Goal: Task Accomplishment & Management: Use online tool/utility

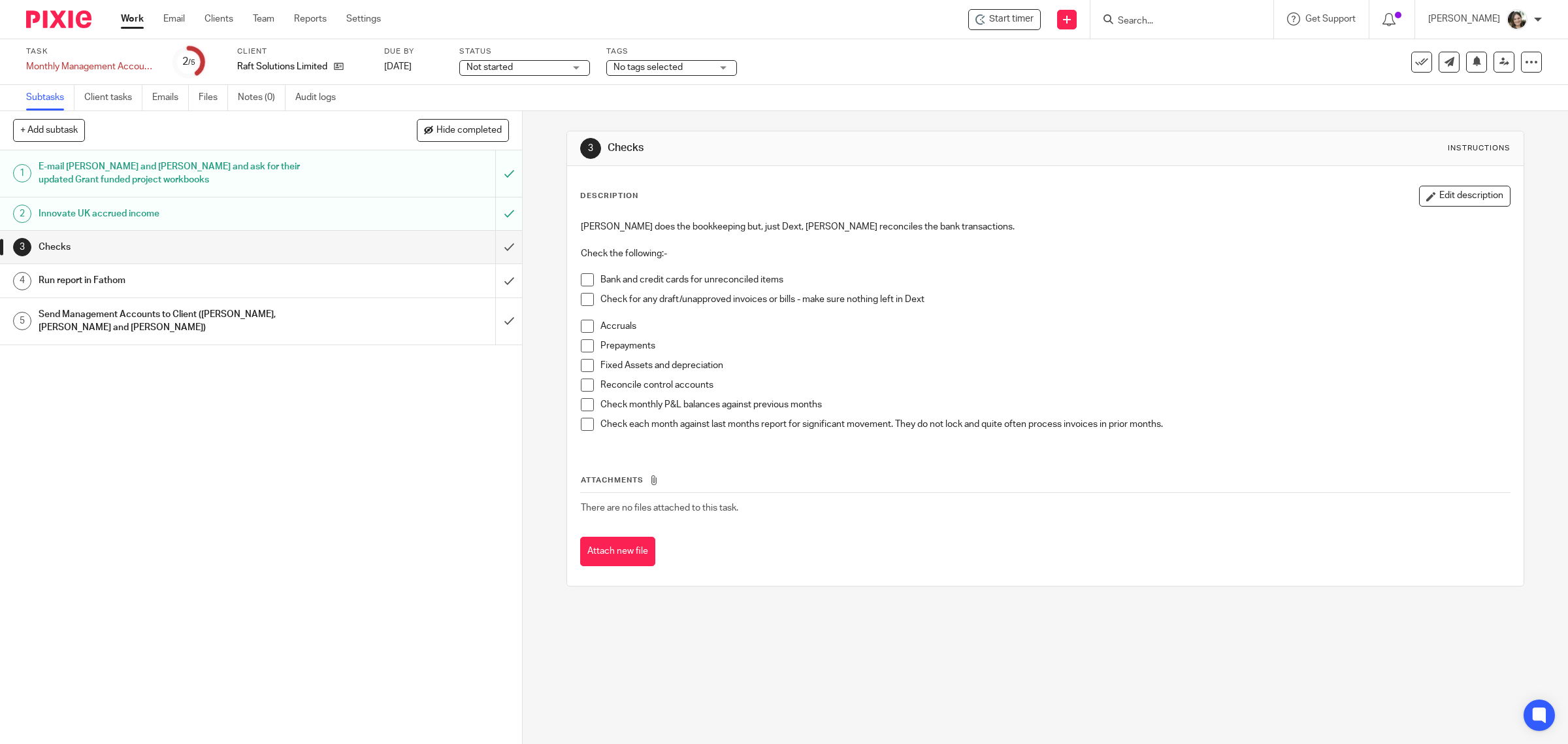
click at [210, 322] on h1 "Send Management Accounts to Client ([PERSON_NAME], [PERSON_NAME] and [PERSON_NA…" at bounding box center [186, 321] width 296 height 33
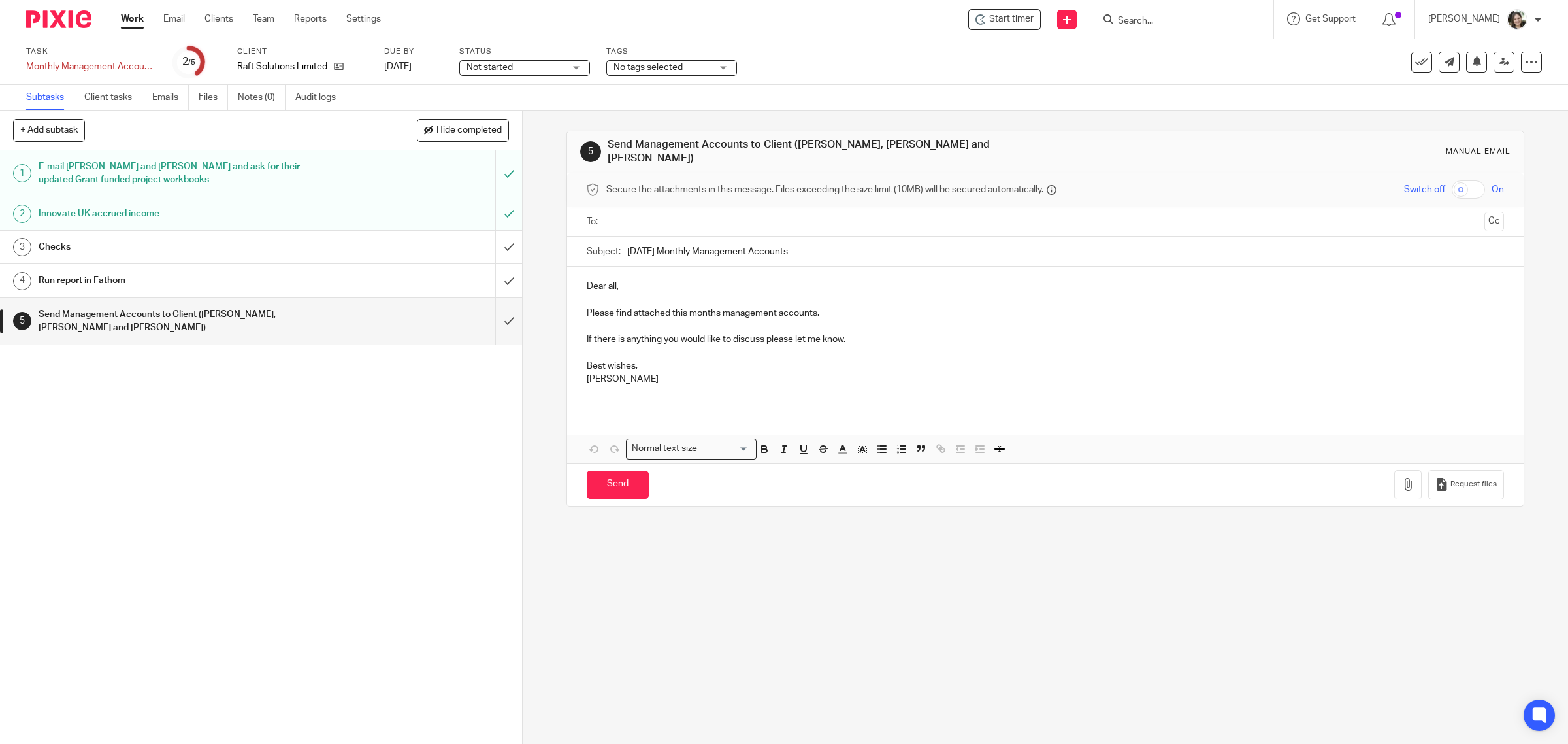
click at [854, 306] on p "Please find attached this months management accounts." at bounding box center [1045, 312] width 917 height 13
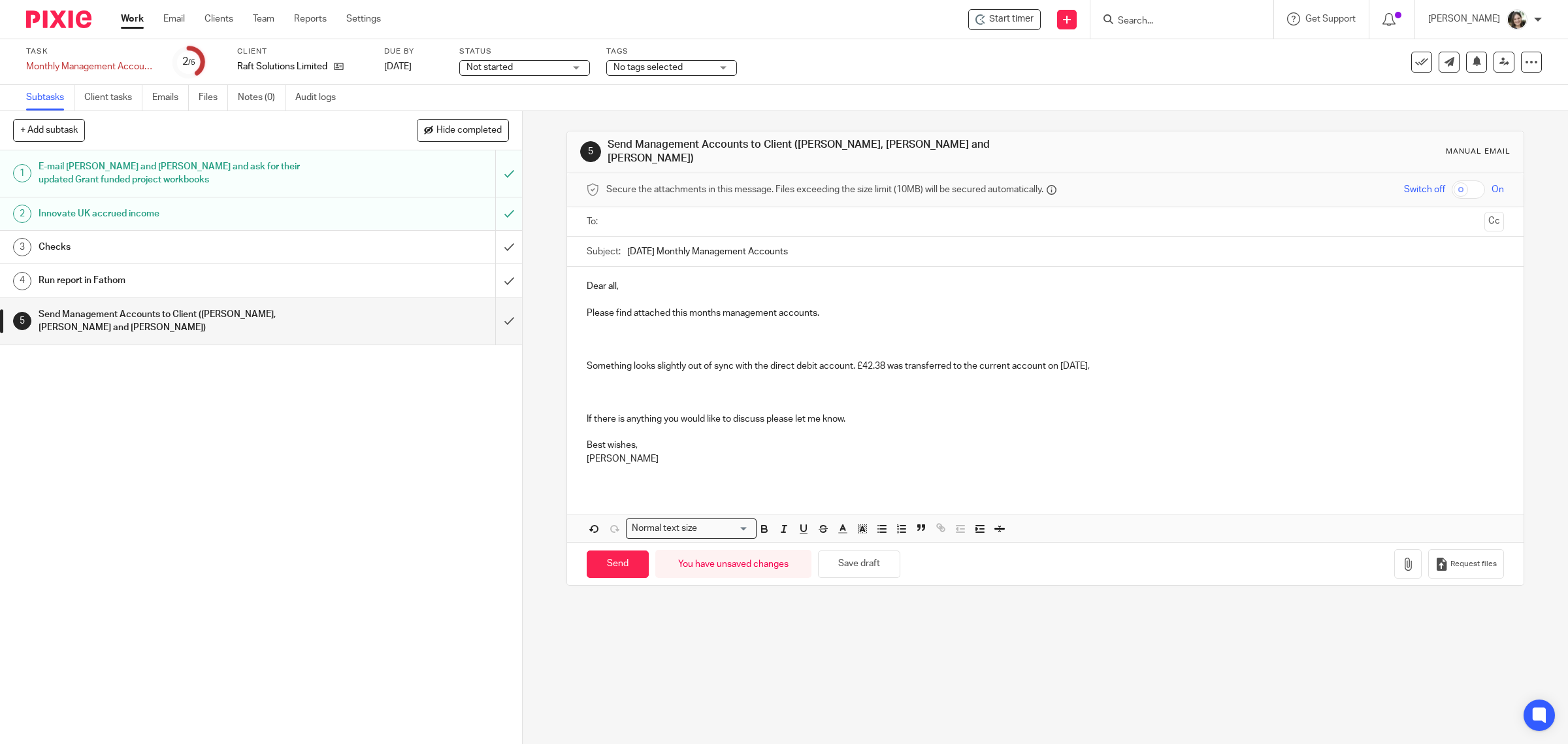
click at [1117, 359] on p "Something looks slightly out of sync with the direct debit account. £42.38 was …" at bounding box center [1045, 365] width 917 height 13
click at [857, 570] on button "Save draft" at bounding box center [860, 564] width 82 height 28
click at [1336, 360] on p "Something looks slightly out of sync with the direct debit account. £42.38 was …" at bounding box center [1045, 365] width 917 height 13
click at [1355, 361] on p "Something looks slightly out of sync with the direct debit account. £42.38 was …" at bounding box center [1045, 365] width 917 height 13
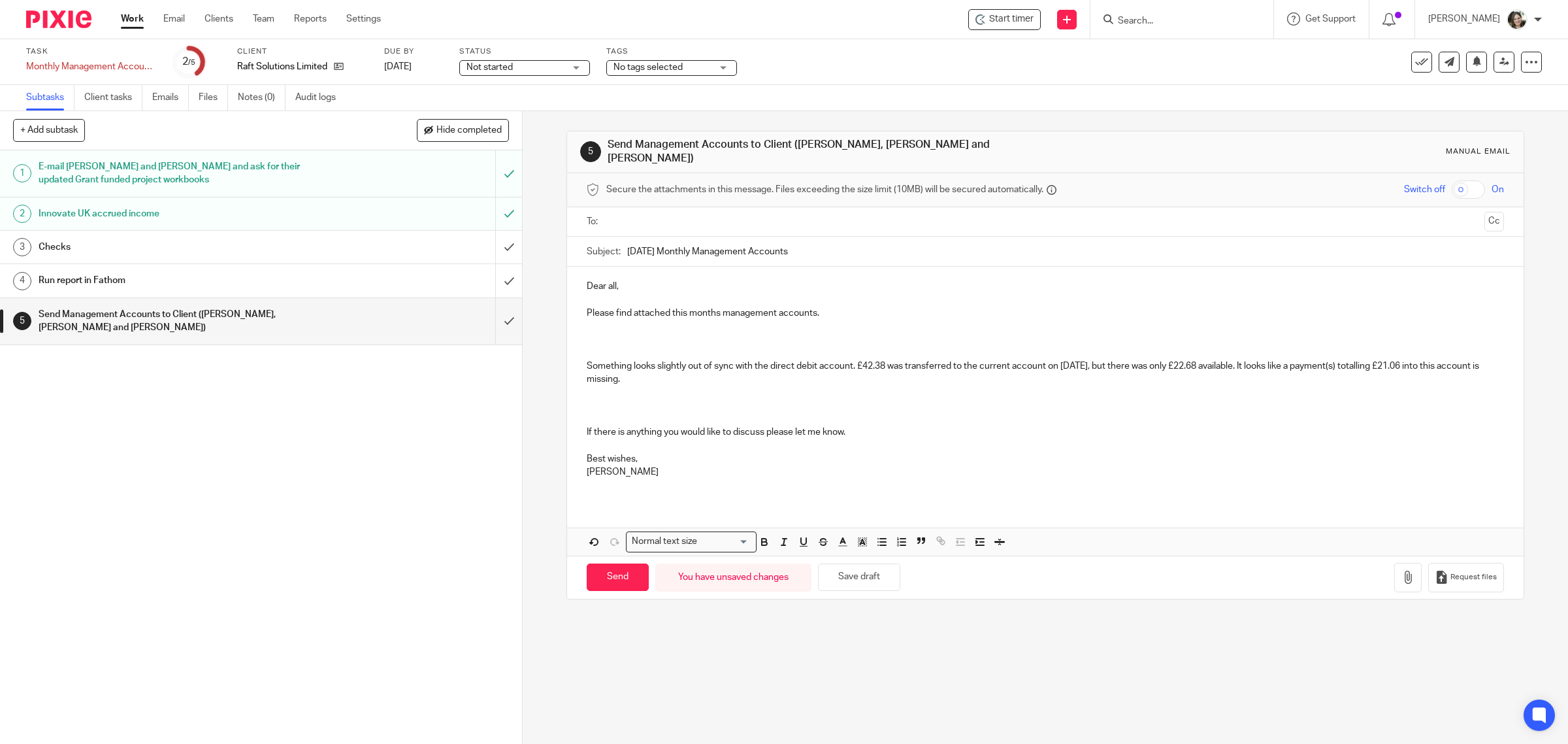
click at [1377, 369] on p "Something looks slightly out of sync with the direct debit account. £42.38 was …" at bounding box center [1045, 372] width 917 height 27
click at [1297, 361] on p "Something looks slightly out of sync with the direct debit account. £42.38 was …" at bounding box center [1045, 372] width 917 height 27
click at [590, 374] on p "Something looks slightly out of sync with the direct debit account. £42.38 was …" at bounding box center [1045, 372] width 917 height 27
click at [588, 376] on p "Something looks slightly out of sync with the direct debit account. £42.38 was …" at bounding box center [1045, 372] width 917 height 27
click at [668, 371] on p "Something looks slightly out of sync with the direct debit account. £42.38 was …" at bounding box center [1045, 372] width 917 height 27
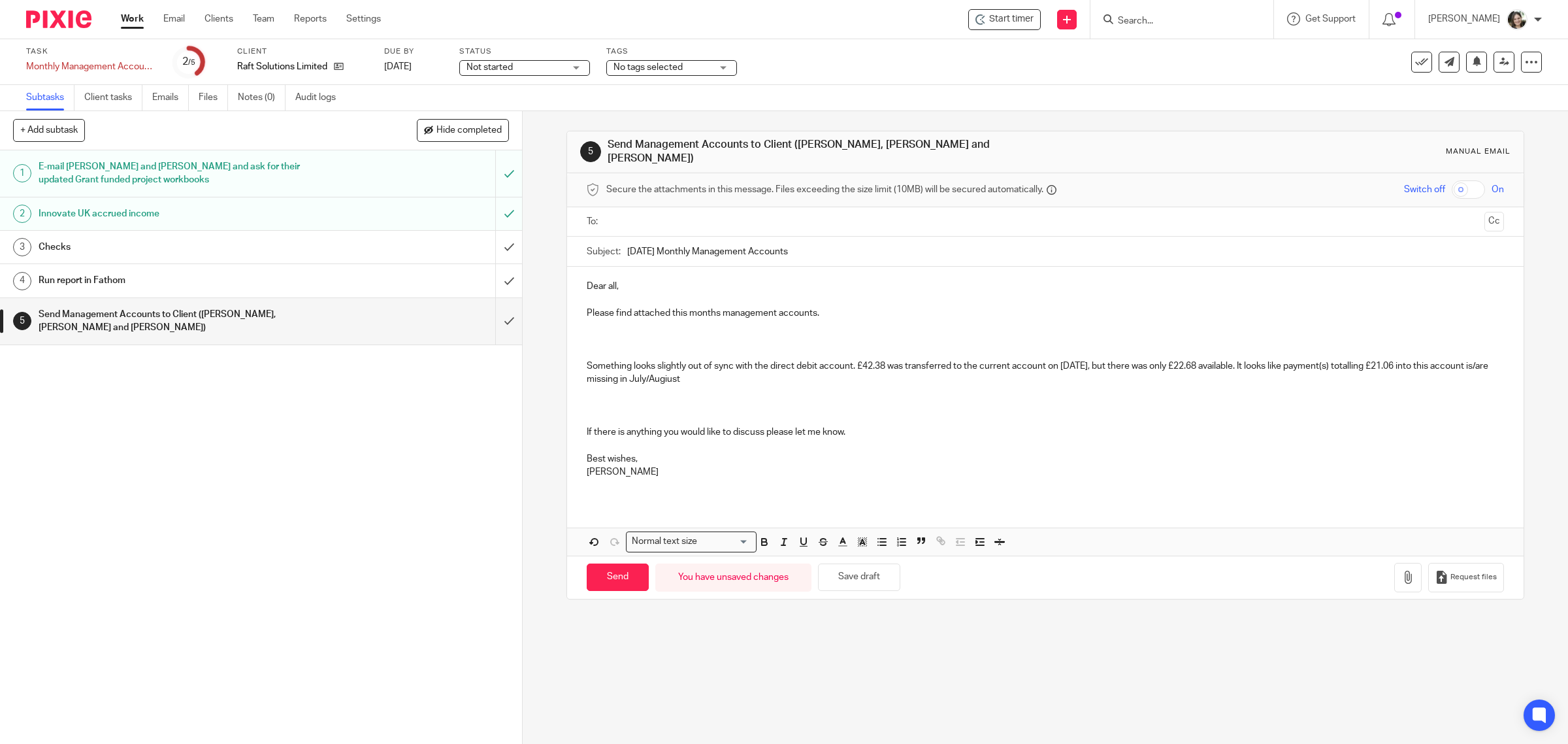
click at [687, 371] on p "Something looks slightly out of sync with the direct debit account. £42.38 was …" at bounding box center [1045, 372] width 917 height 27
click at [734, 367] on p "Something looks slightly out of sync with the direct debit account. £42.38 was …" at bounding box center [1045, 372] width 917 height 27
drag, startPoint x: 1392, startPoint y: 359, endPoint x: 1402, endPoint y: 361, distance: 10.2
click at [1402, 361] on p "Something looks slightly out of sync with the direct debit account. £42.38 was …" at bounding box center [1045, 372] width 917 height 27
click at [1190, 361] on p "Something looks slightly out of sync with the direct debit account. £42.38 was …" at bounding box center [1045, 372] width 917 height 27
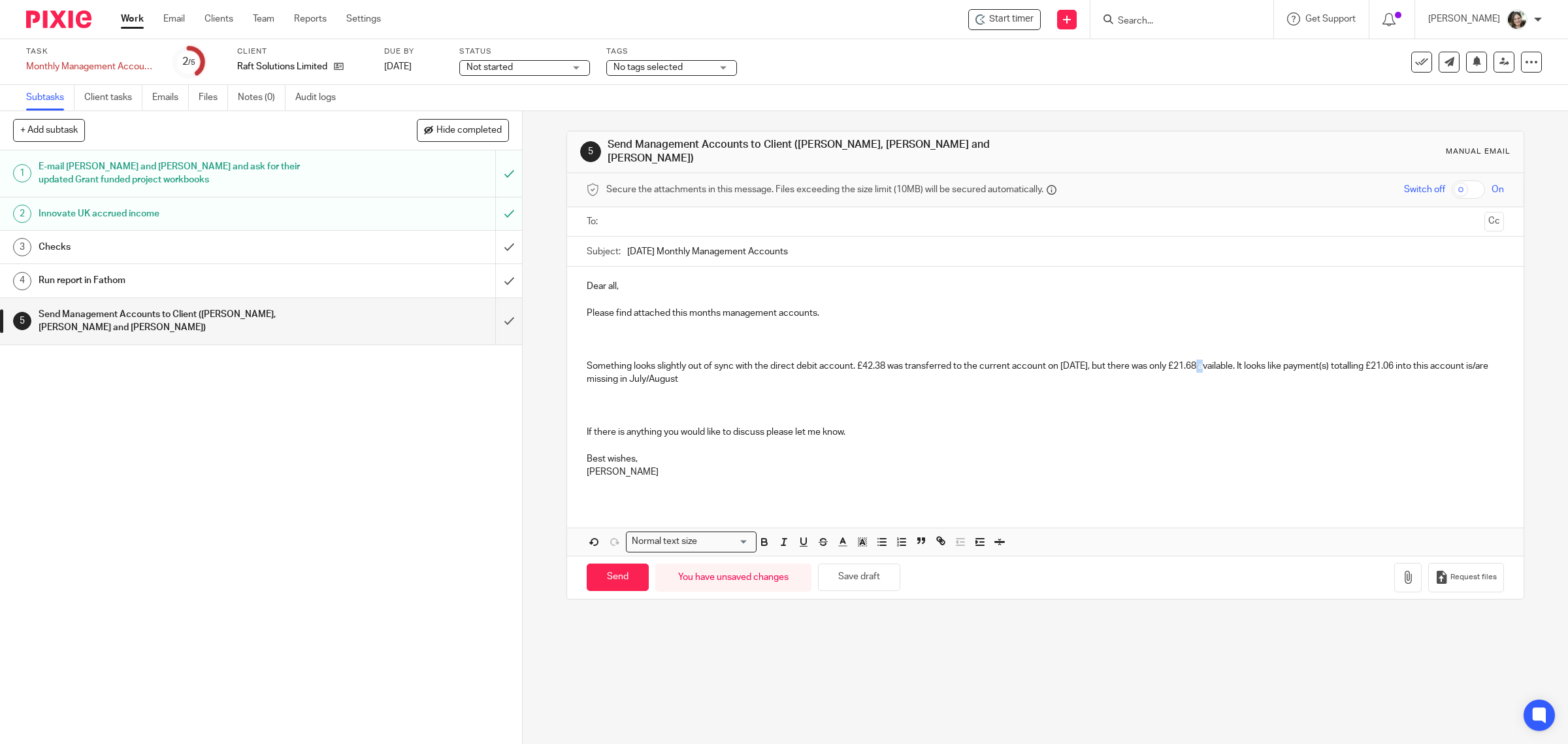
drag, startPoint x: 1193, startPoint y: 361, endPoint x: 1202, endPoint y: 361, distance: 9.0
click at [1202, 361] on p "Something looks slightly out of sync with the direct debit account. £42.38 was …" at bounding box center [1045, 372] width 917 height 27
click at [1240, 360] on p "Something looks slightly out of sync with the direct debit account. £42.38 was …" at bounding box center [1045, 372] width 917 height 27
click at [1201, 359] on p "Something looks slightly out of sync with the direct debit account. £42.38 was …" at bounding box center [1045, 372] width 917 height 27
click at [1127, 374] on p "Something looks slightly out of sync with the direct debit account. £42.38 was …" at bounding box center [1045, 372] width 917 height 27
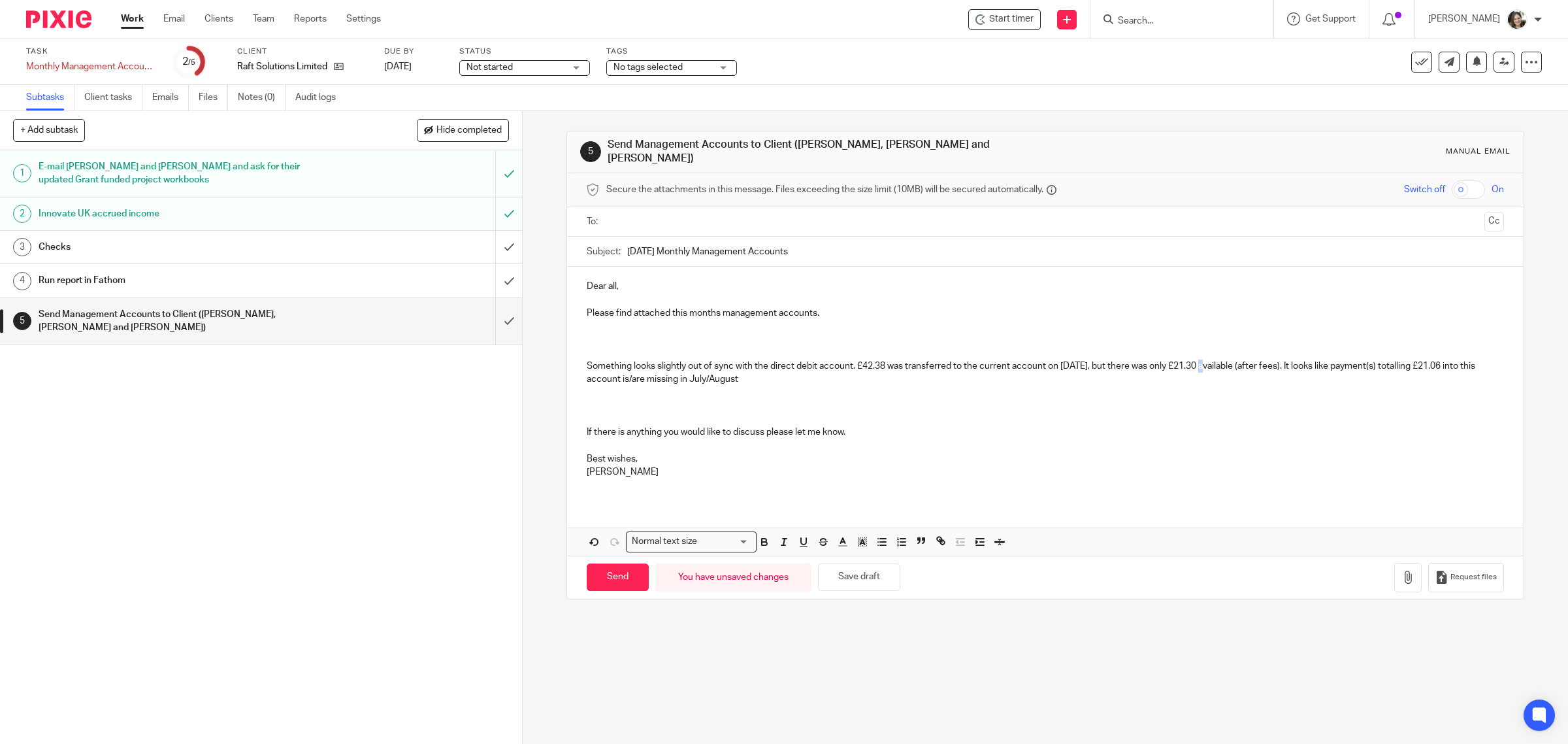
click at [1203, 361] on p "Something looks slightly out of sync with the direct debit account. £42.38 was …" at bounding box center [1045, 372] width 917 height 27
click at [1114, 359] on p "Something looks slightly out of sync with the direct debit account. £42.38 was …" at bounding box center [1045, 372] width 917 height 27
click at [784, 369] on p "Something looks slightly out of sync with the direct debit account. £42.38 was …" at bounding box center [1045, 372] width 917 height 27
click at [959, 370] on p "Something looks slightly out of sync with the direct debit account. £42.38 was …" at bounding box center [1045, 372] width 917 height 27
click at [1063, 369] on p "Something looks slightly out of sync with the direct debit account. £42.38 was …" at bounding box center [1045, 372] width 917 height 27
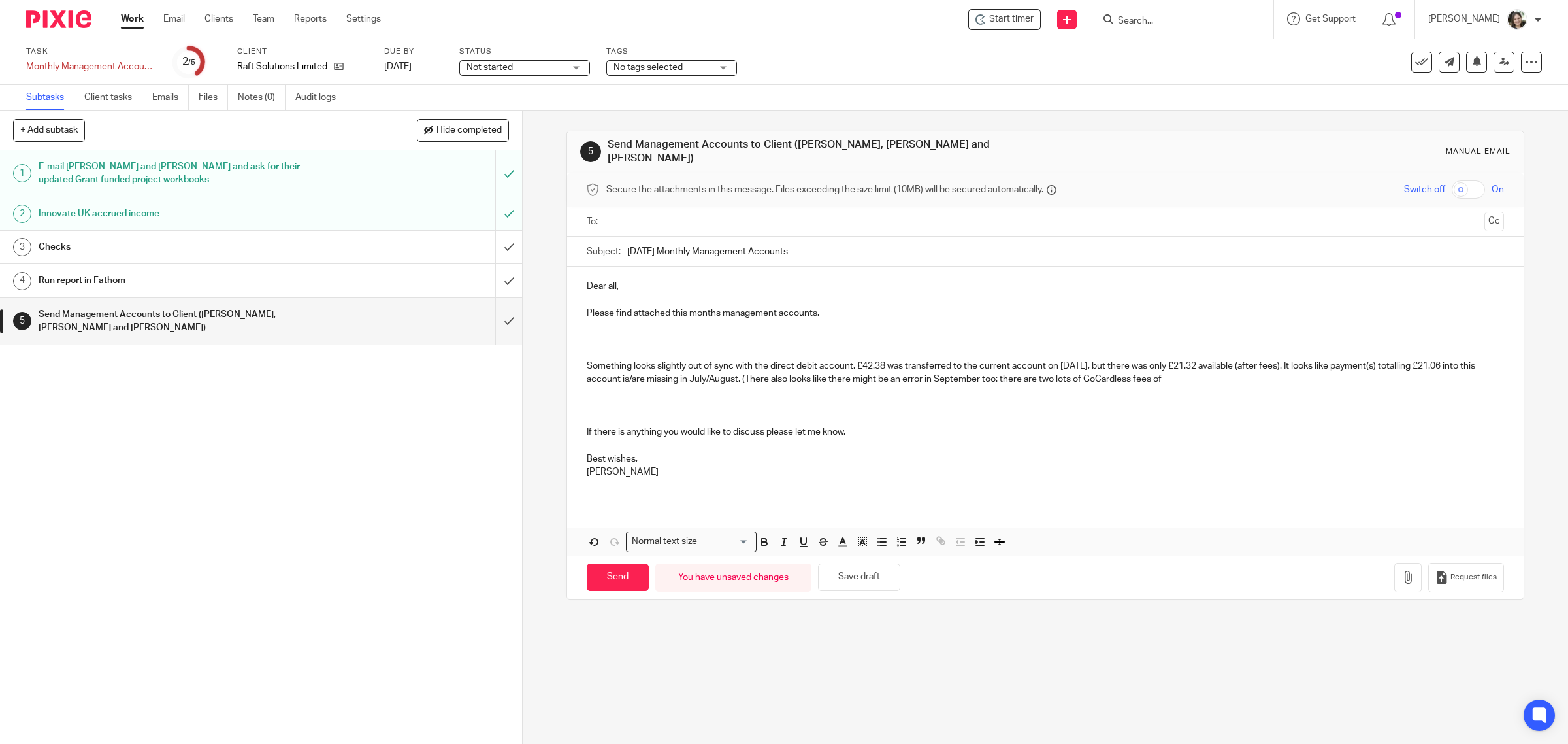
drag, startPoint x: 501, startPoint y: 478, endPoint x: 494, endPoint y: 492, distance: 15.7
click at [482, 492] on div "1 E-mail Harriet and Katy and ask for their updated Grant funded project workbo…" at bounding box center [261, 447] width 522 height 594
click at [1203, 376] on p "Something looks slightly out of sync with the direct debit account. £42.38 was …" at bounding box center [1045, 372] width 917 height 27
drag, startPoint x: 1384, startPoint y: 373, endPoint x: 1392, endPoint y: 373, distance: 8.0
click at [1392, 373] on p "Something looks slightly out of sync with the direct debit account. £42.38 was …" at bounding box center [1045, 372] width 917 height 27
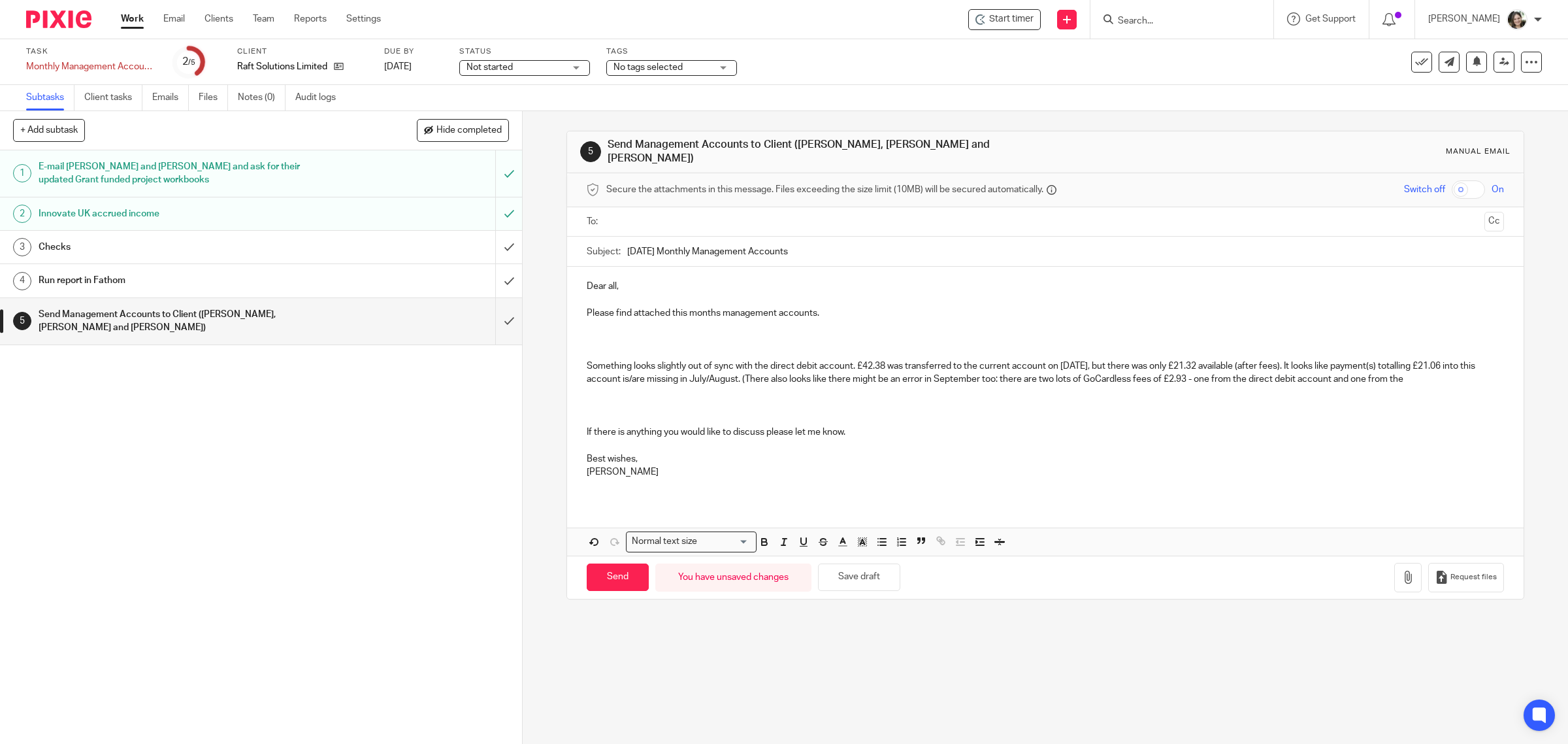
click at [1447, 370] on p "Something looks slightly out of sync with the direct debit account. £42.38 was …" at bounding box center [1045, 372] width 917 height 27
click at [1228, 374] on p "Something looks slightly out of sync with the direct debit account. £42.38 was …" at bounding box center [1045, 372] width 917 height 27
click at [1455, 373] on p "Something looks slightly out of sync with the direct debit account. £42.38 was …" at bounding box center [1045, 372] width 917 height 27
click at [592, 384] on p "Something looks slightly out of sync with the direct debit account. £42.38 was …" at bounding box center [1045, 372] width 917 height 27
click at [667, 386] on p "Something looks slightly out of sync with the direct debit account. £42.38 was …" at bounding box center [1045, 372] width 917 height 27
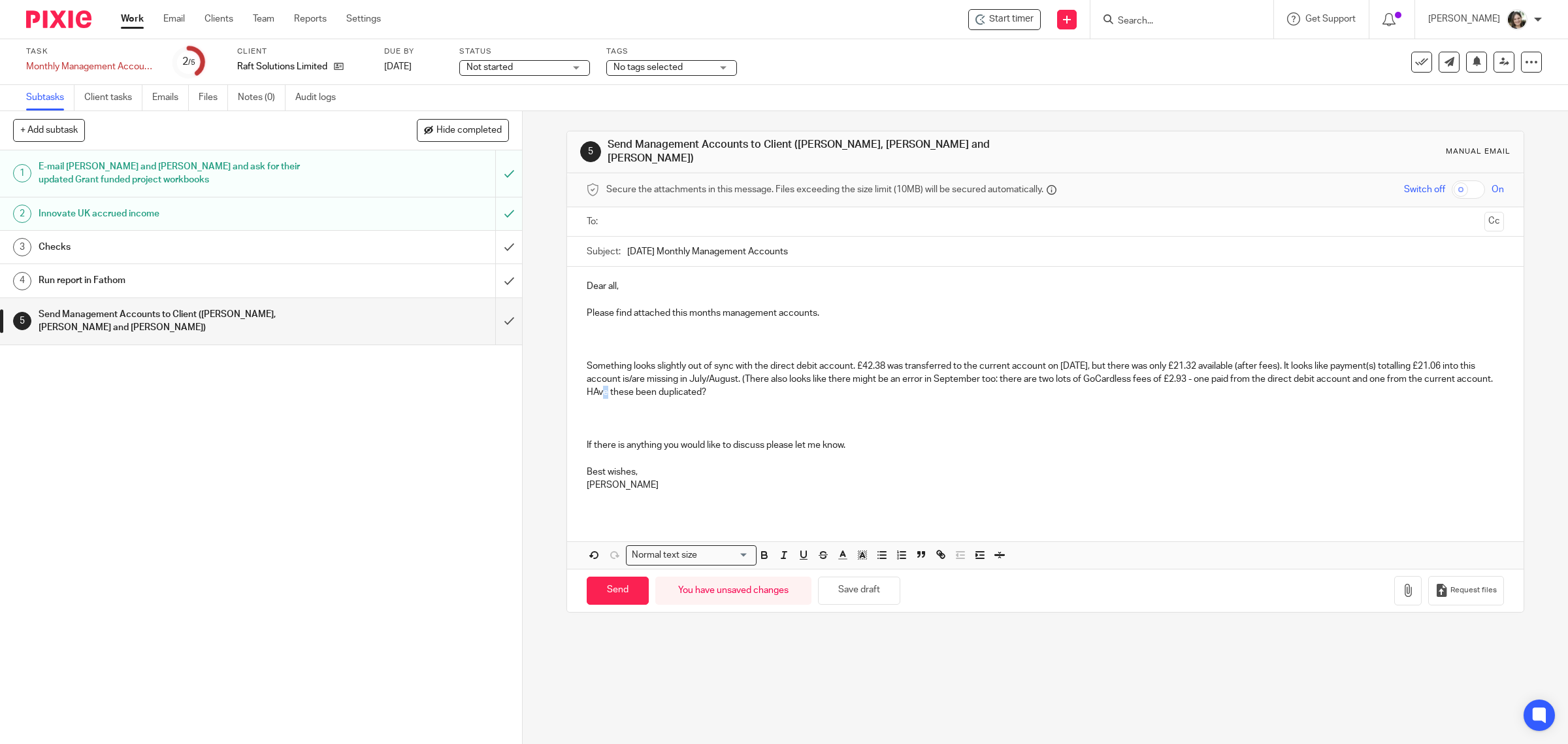
click at [632, 389] on p "Something looks slightly out of sync with the direct debit account. £42.38 was …" at bounding box center [1045, 379] width 917 height 40
click at [779, 387] on p "Something looks slightly out of sync with the direct debit account. £42.38 was …" at bounding box center [1045, 379] width 917 height 40
click at [1340, 361] on p "Something looks slightly out of sync with the direct debit account. £42.38 was …" at bounding box center [1045, 379] width 917 height 40
click at [663, 374] on p "Something looks slightly out of sync with the direct debit account. £42.38 was …" at bounding box center [1045, 379] width 917 height 40
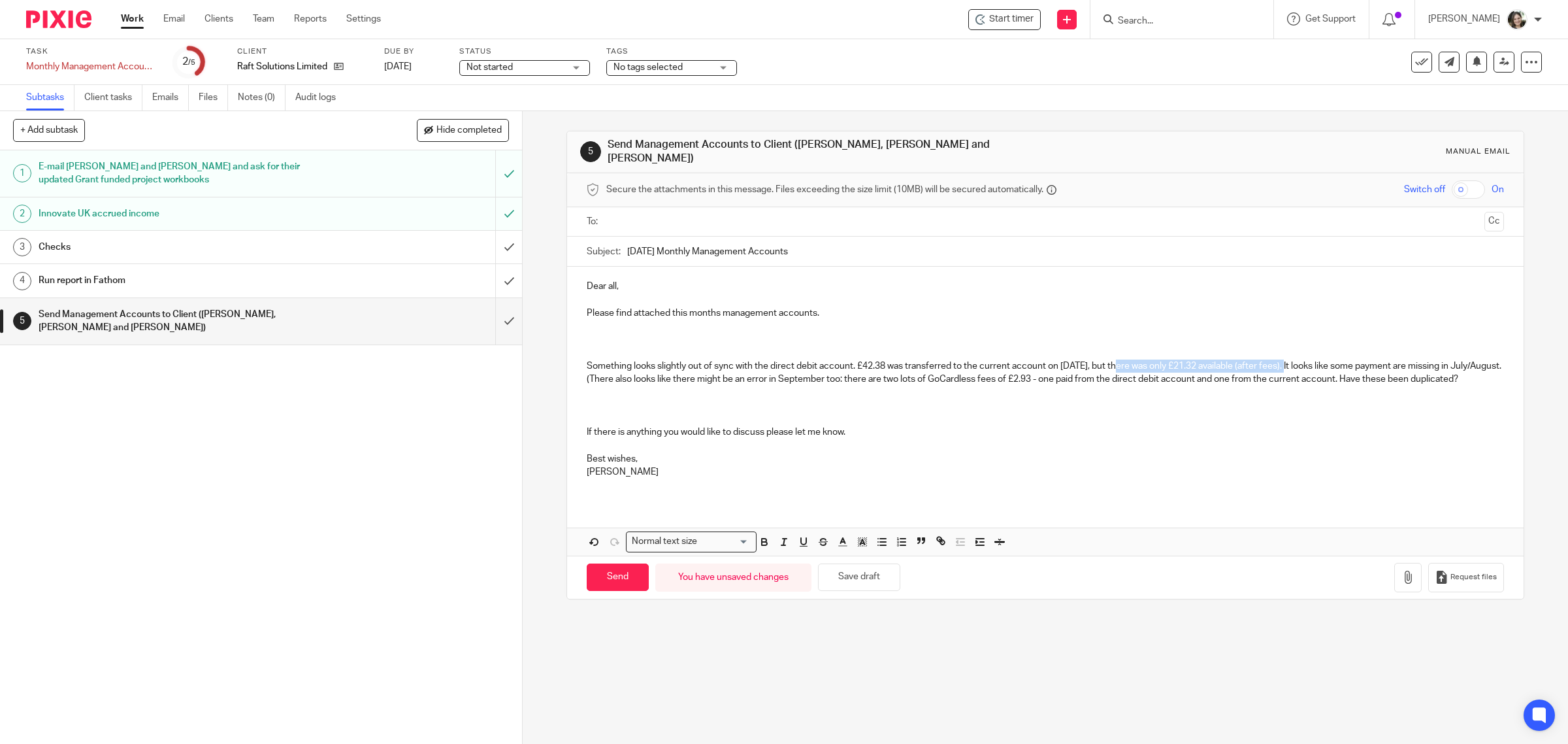
drag, startPoint x: 1115, startPoint y: 360, endPoint x: 1287, endPoint y: 361, distance: 172.0
click at [1287, 361] on p "Something looks slightly out of sync with the direct debit account. £42.38 was …" at bounding box center [1045, 372] width 917 height 27
drag, startPoint x: 813, startPoint y: 357, endPoint x: 820, endPoint y: 360, distance: 7.6
click at [814, 359] on p "Something looks slightly out of sync with the direct debit account. £42.38 was …" at bounding box center [1045, 372] width 917 height 27
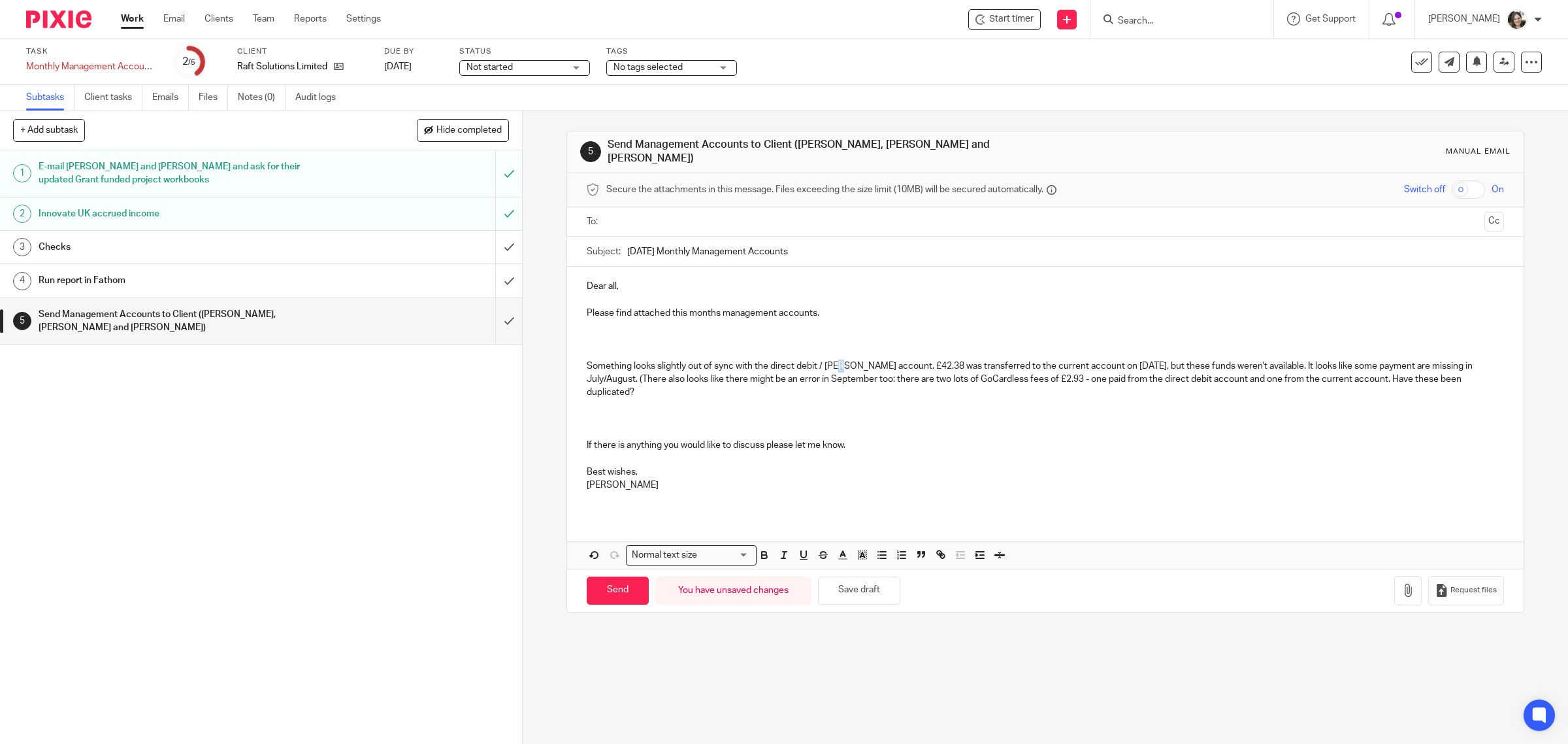
click at [840, 359] on p "Something looks slightly out of sync with the direct debit / GoCArdless account…" at bounding box center [1045, 379] width 917 height 40
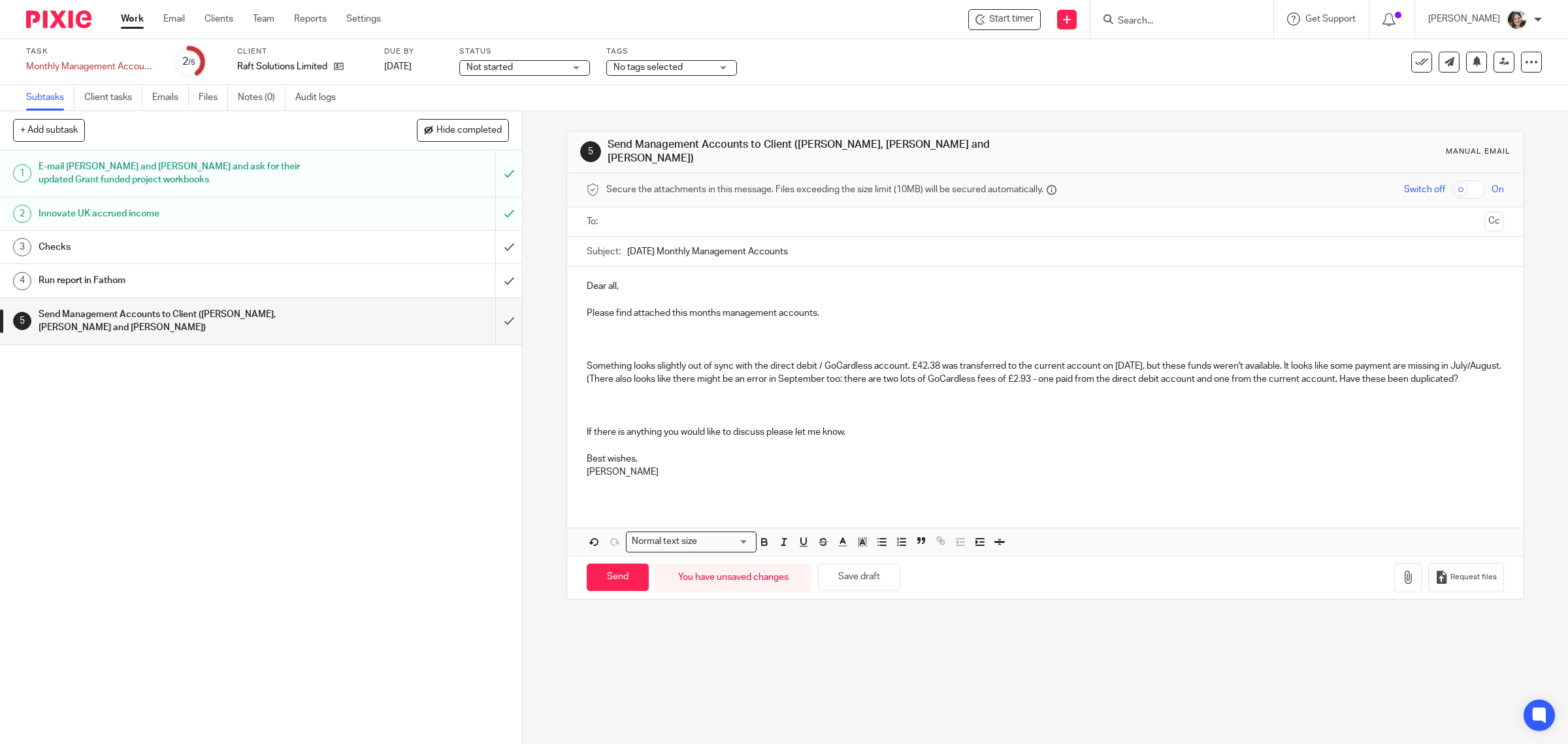
click at [910, 380] on p "Something looks slightly out of sync with the direct debit / GoCardless account…" at bounding box center [1045, 372] width 917 height 27
click at [1287, 359] on p "Something looks slightly out of sync with the direct debit / GoCardless account…" at bounding box center [1045, 372] width 917 height 27
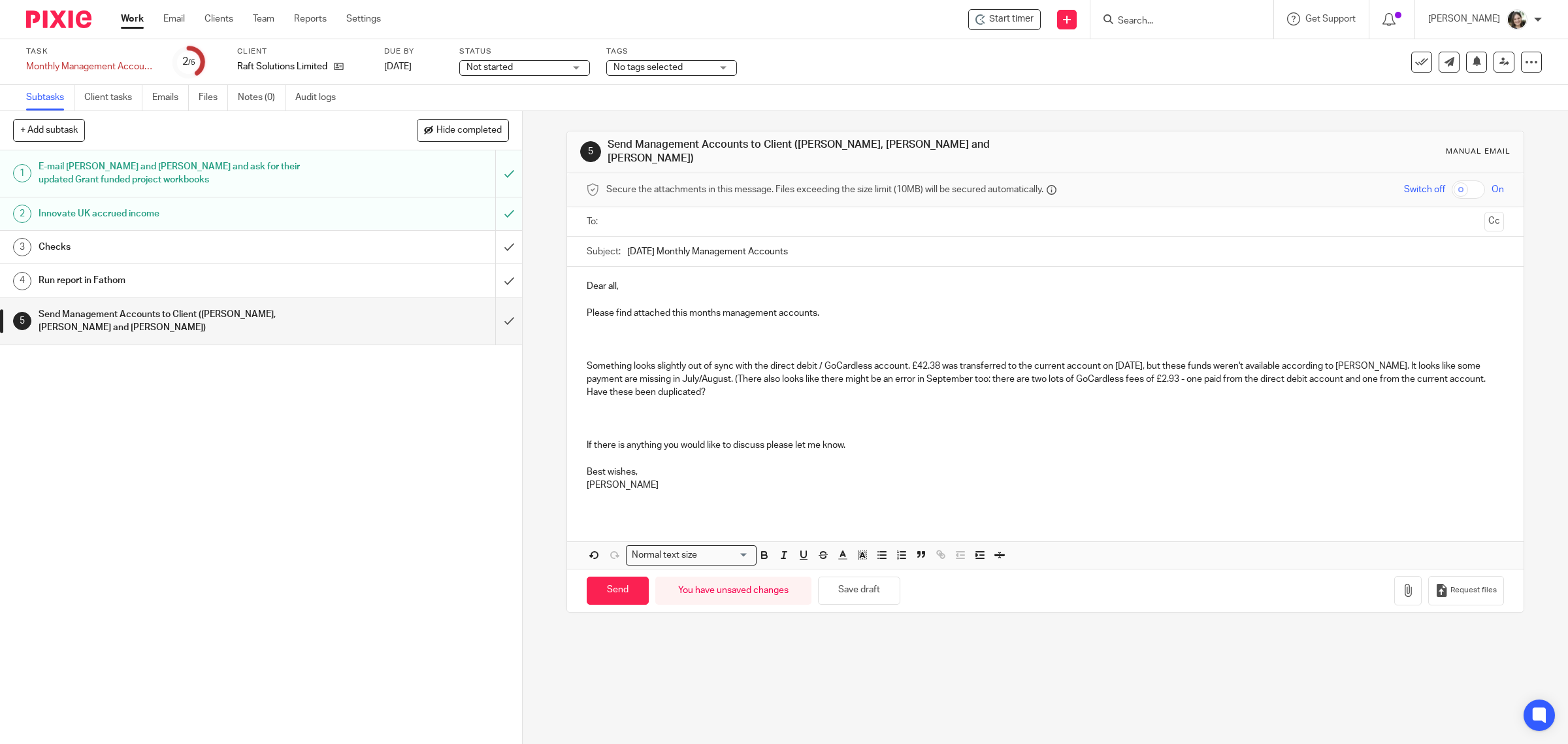
click at [691, 374] on p "Something looks slightly out of sync with the direct debit / GoCardless account…" at bounding box center [1045, 379] width 917 height 40
click at [710, 390] on p "Something looks slightly out of sync with the direct debit / GoCardless account…" at bounding box center [1045, 379] width 917 height 40
click at [658, 325] on p at bounding box center [1045, 326] width 917 height 13
click at [861, 586] on button "Save draft" at bounding box center [860, 590] width 82 height 28
click at [866, 585] on button "Save draft" at bounding box center [860, 590] width 82 height 28
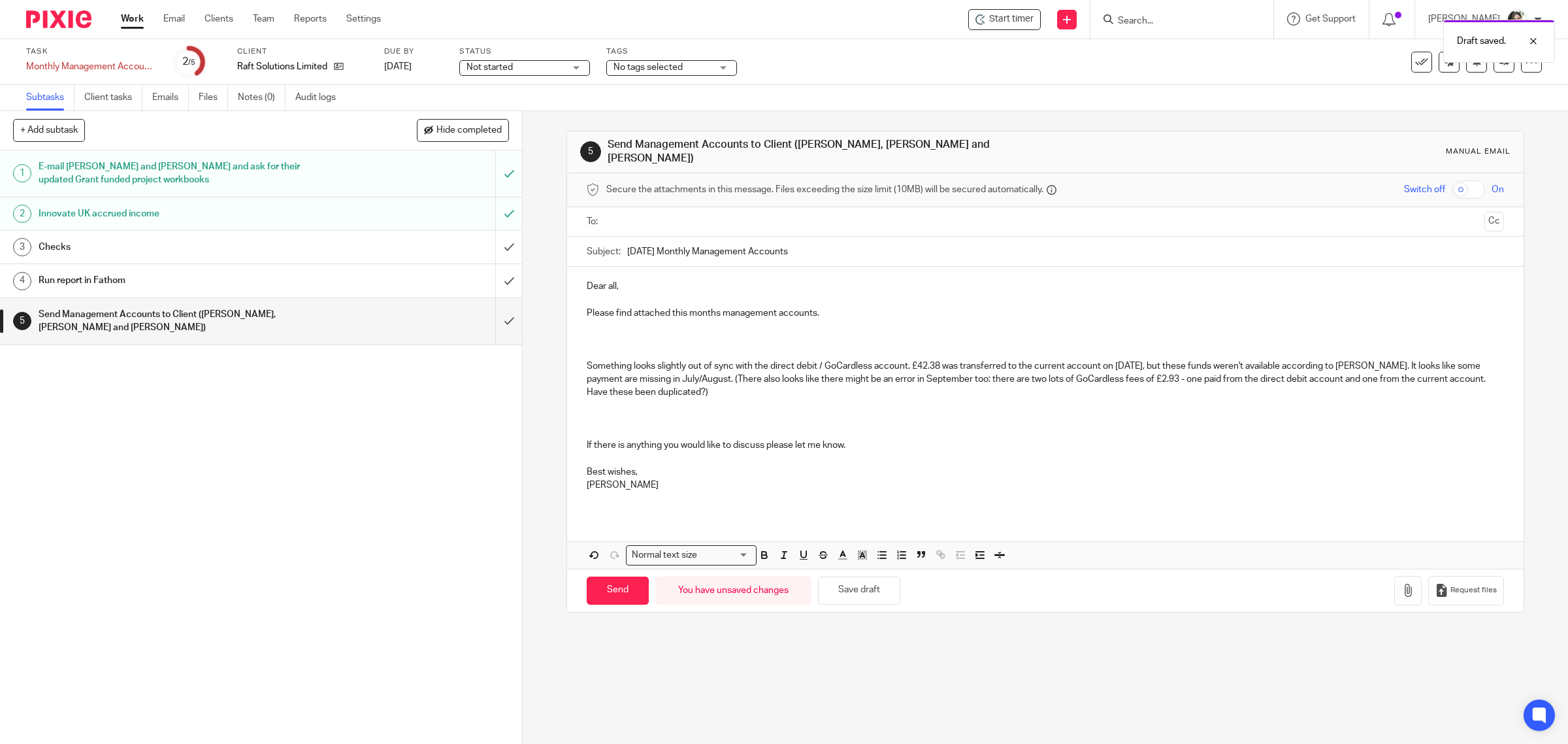
click at [123, 242] on h1 "Checks" at bounding box center [186, 247] width 296 height 20
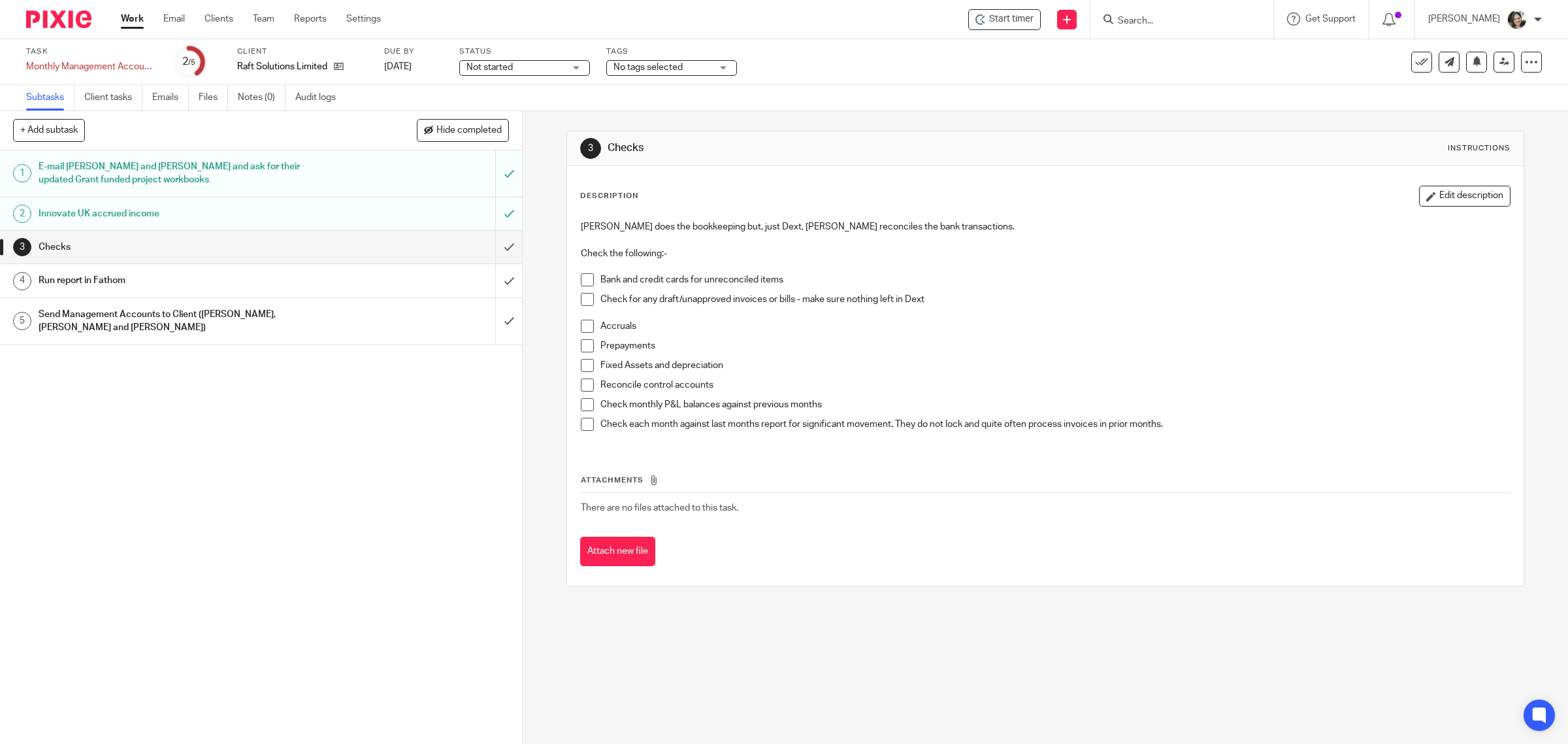
click at [581, 281] on span at bounding box center [587, 279] width 13 height 13
click at [582, 304] on span at bounding box center [587, 298] width 13 height 13
click at [582, 365] on span at bounding box center [587, 365] width 13 height 13
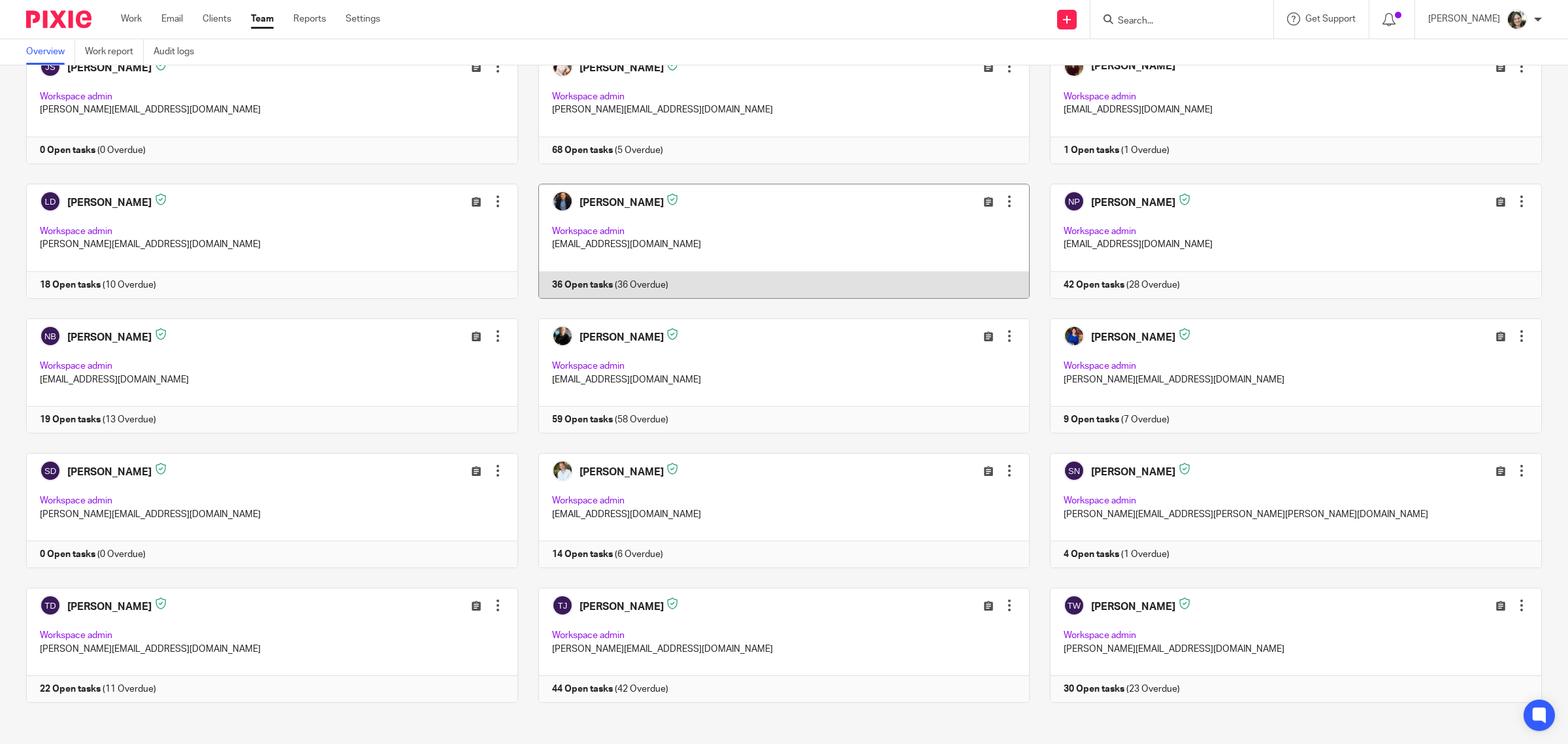
scroll to position [504, 0]
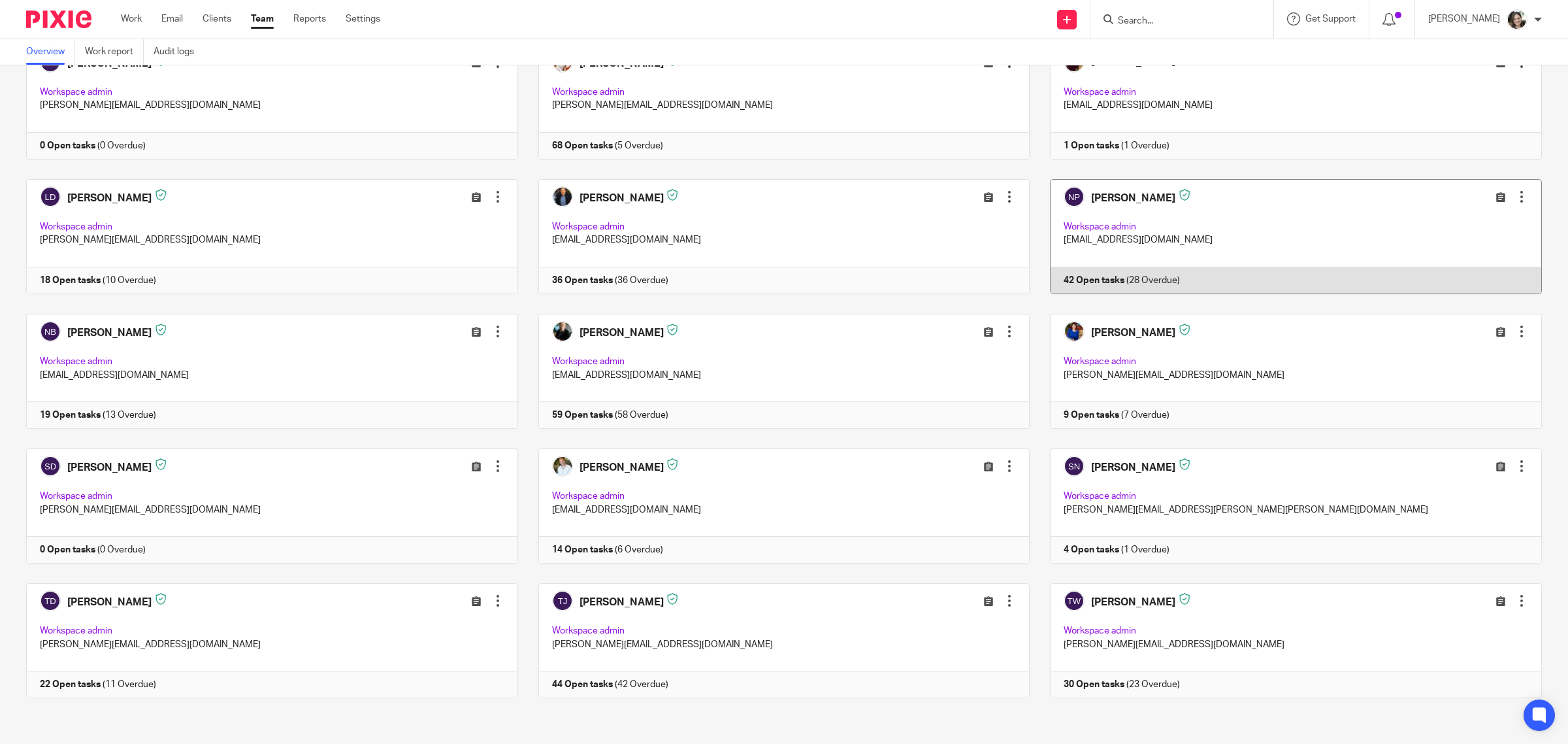
click at [1084, 277] on link at bounding box center [1285, 236] width 512 height 115
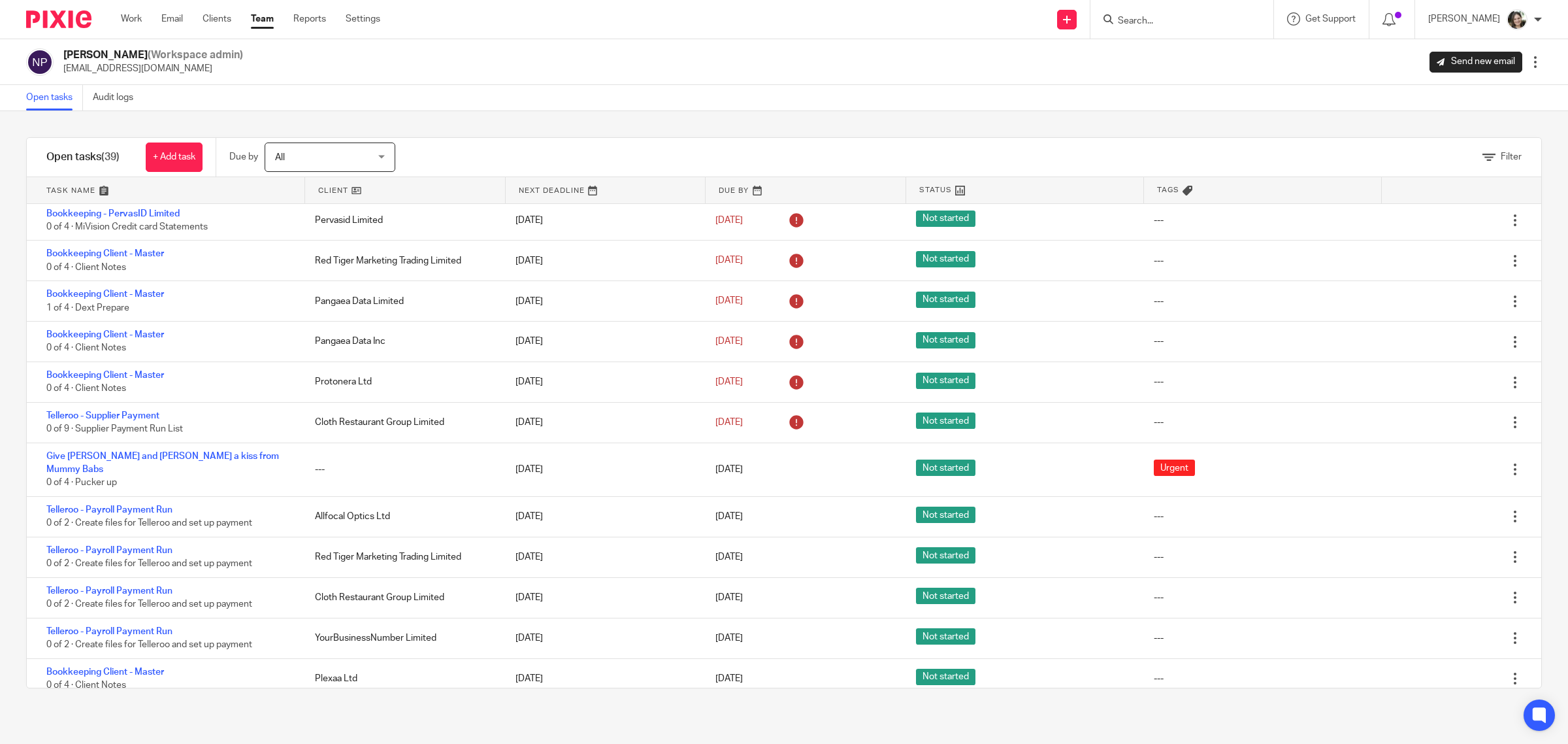
scroll to position [698, 0]
